Goal: Find specific page/section: Find specific page/section

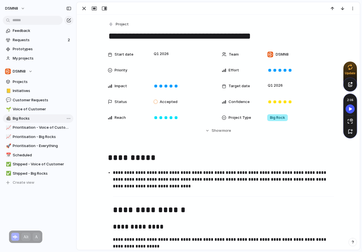
click at [27, 119] on span "Big Rocks" at bounding box center [42, 119] width 59 height 6
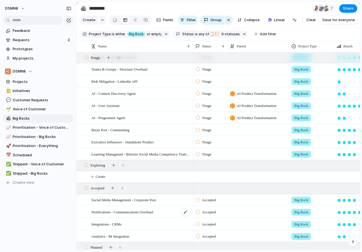
scroll to position [153, 0]
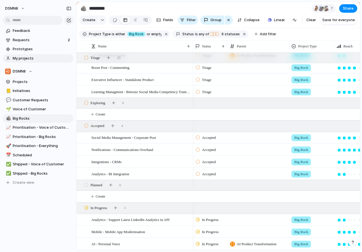
click at [42, 60] on span "My projects" at bounding box center [42, 59] width 59 height 6
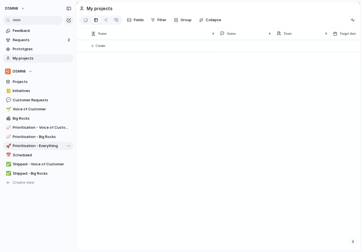
click at [34, 146] on span "Prioritisation - Everything" at bounding box center [42, 146] width 59 height 6
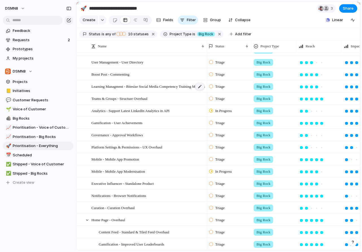
click at [198, 90] on div at bounding box center [200, 86] width 10 height 7
click at [162, 89] on span "Learning Managment - Bitesize Social Media Competency Training Modules" at bounding box center [147, 86] width 113 height 6
